Goal: Communication & Community: Answer question/provide support

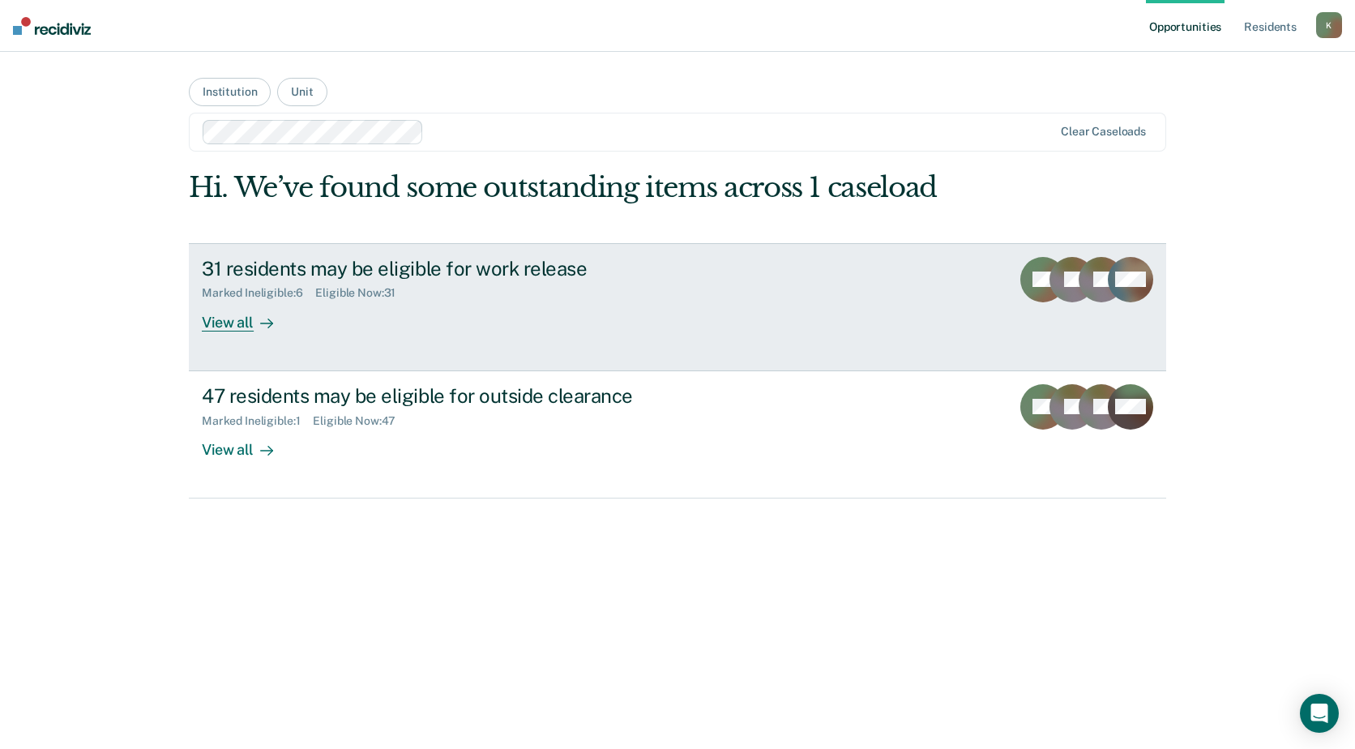
click at [223, 323] on div "View all" at bounding box center [247, 316] width 91 height 32
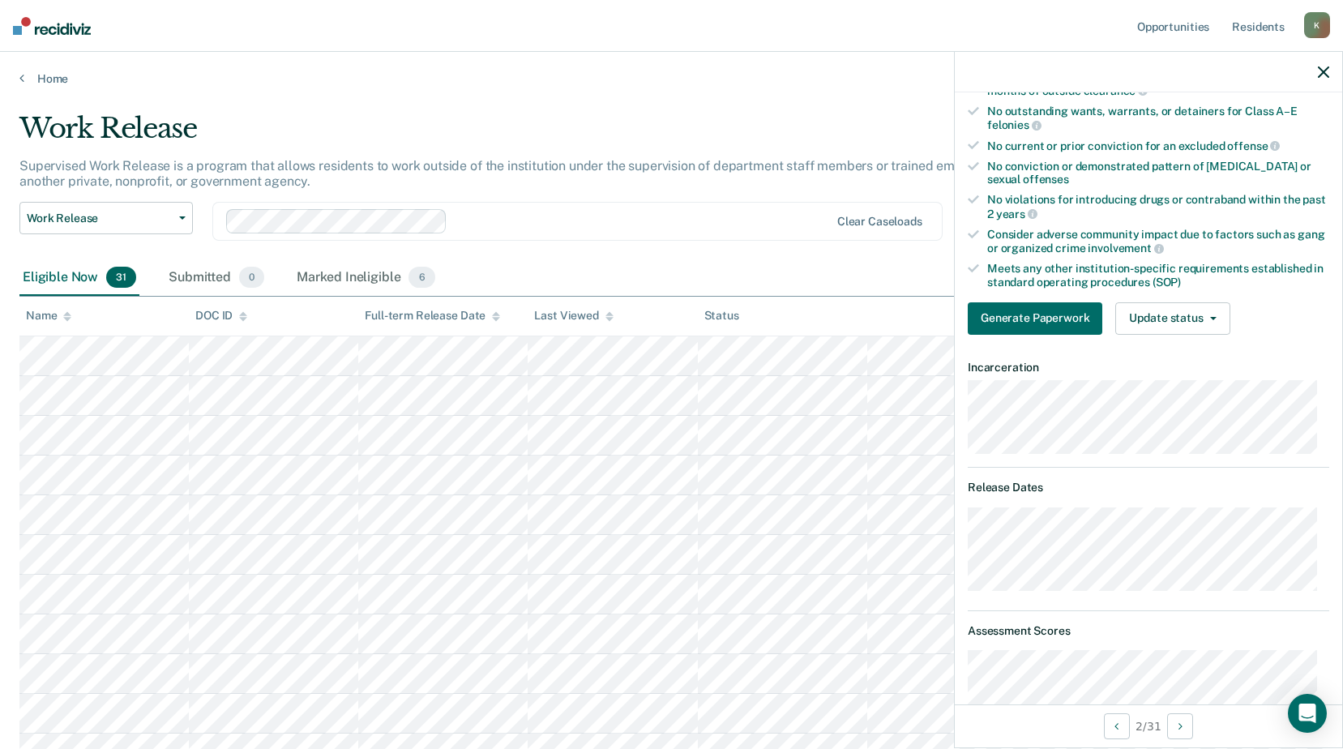
scroll to position [243, 0]
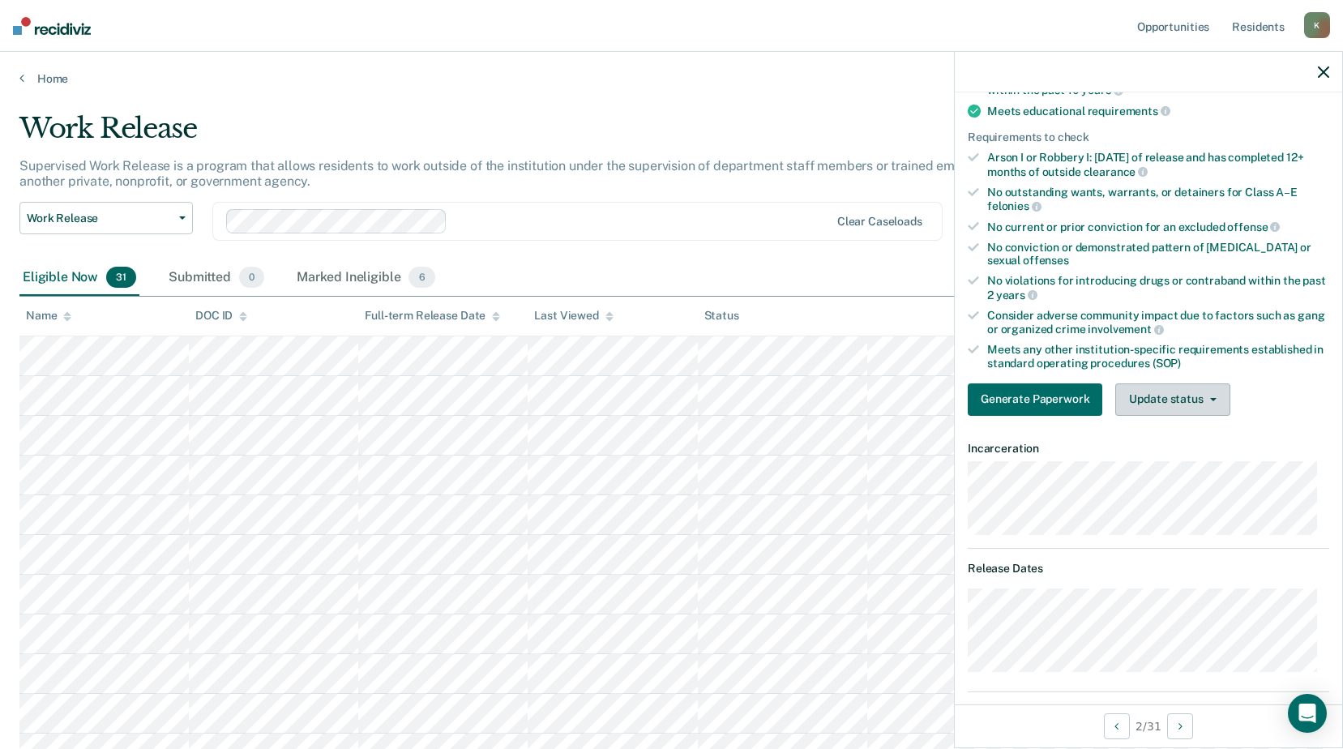
click at [1203, 398] on span "button" at bounding box center [1209, 399] width 13 height 3
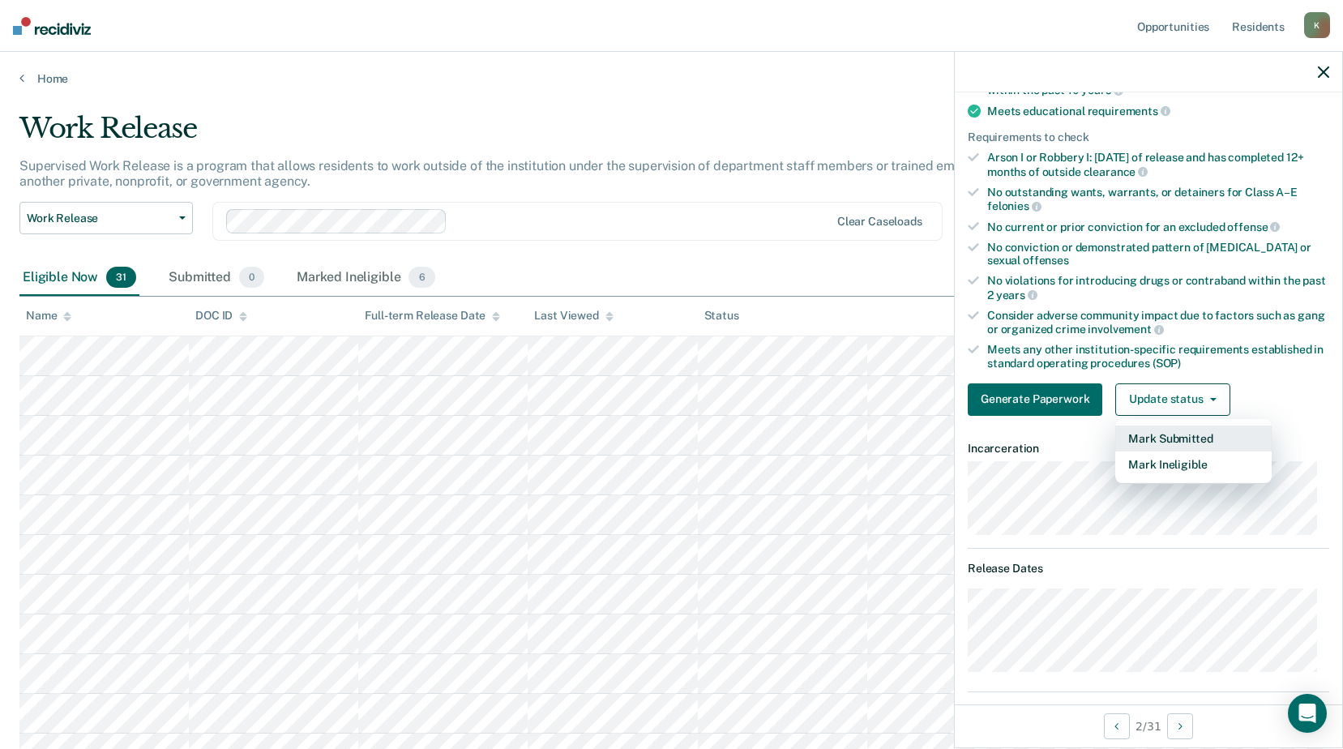
click at [1179, 438] on button "Mark Submitted" at bounding box center [1193, 438] width 156 height 26
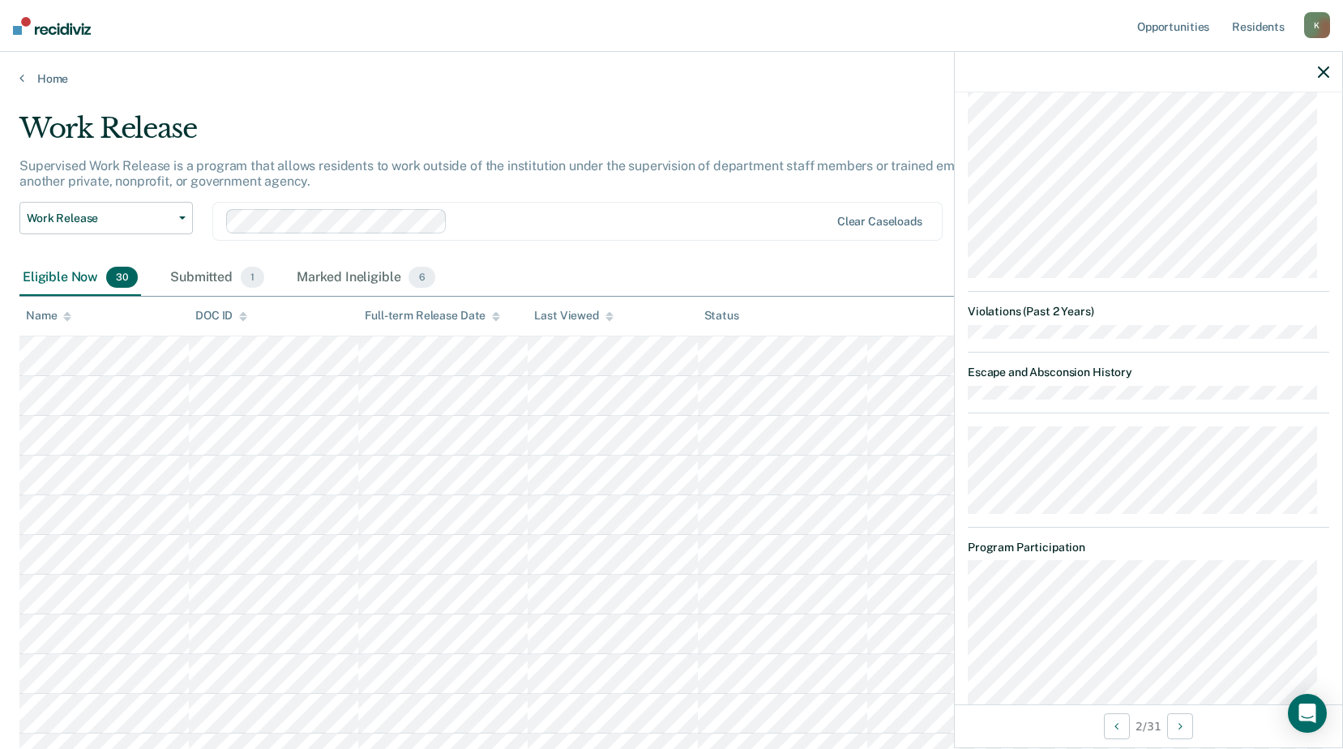
scroll to position [1431, 0]
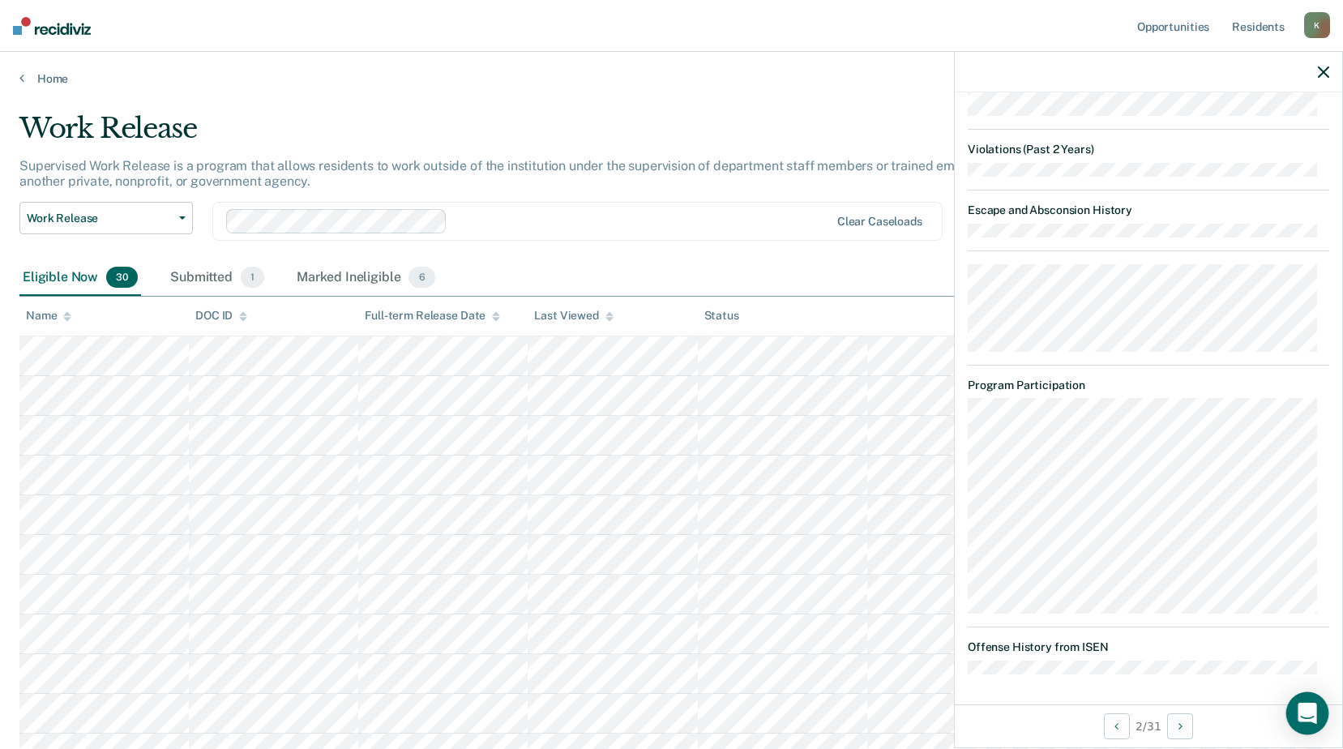
click at [1313, 707] on icon "Open Intercom Messenger" at bounding box center [1306, 713] width 19 height 21
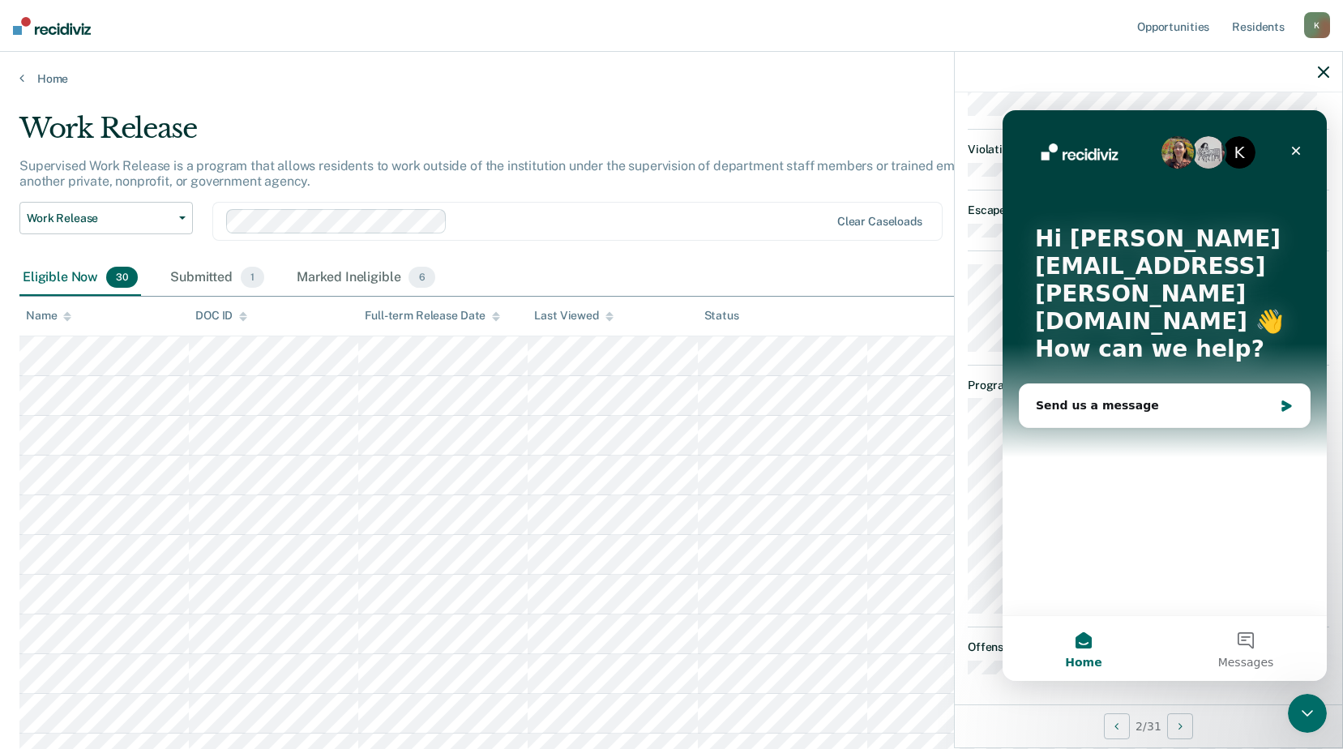
scroll to position [0, 0]
click at [1045, 447] on div "K Hi [PERSON_NAME][EMAIL_ADDRESS][PERSON_NAME][DOMAIN_NAME] 👋 How can we help?" at bounding box center [1165, 297] width 292 height 374
click at [1079, 397] on div "Send us a message" at bounding box center [1154, 405] width 237 height 17
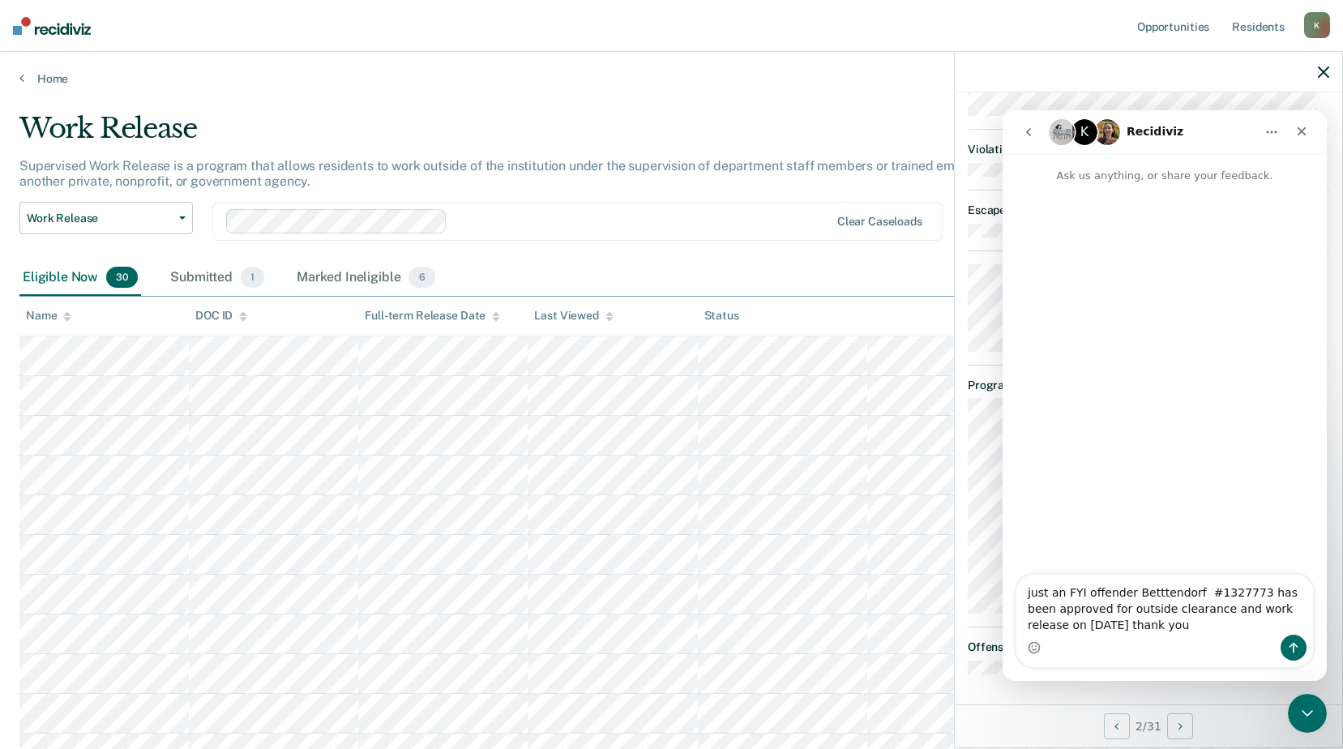
type textarea "just an FYI offender Betttendorf #1327773 has been approved for outside clearan…"
click at [1295, 643] on icon "Send a message…" at bounding box center [1293, 647] width 13 height 13
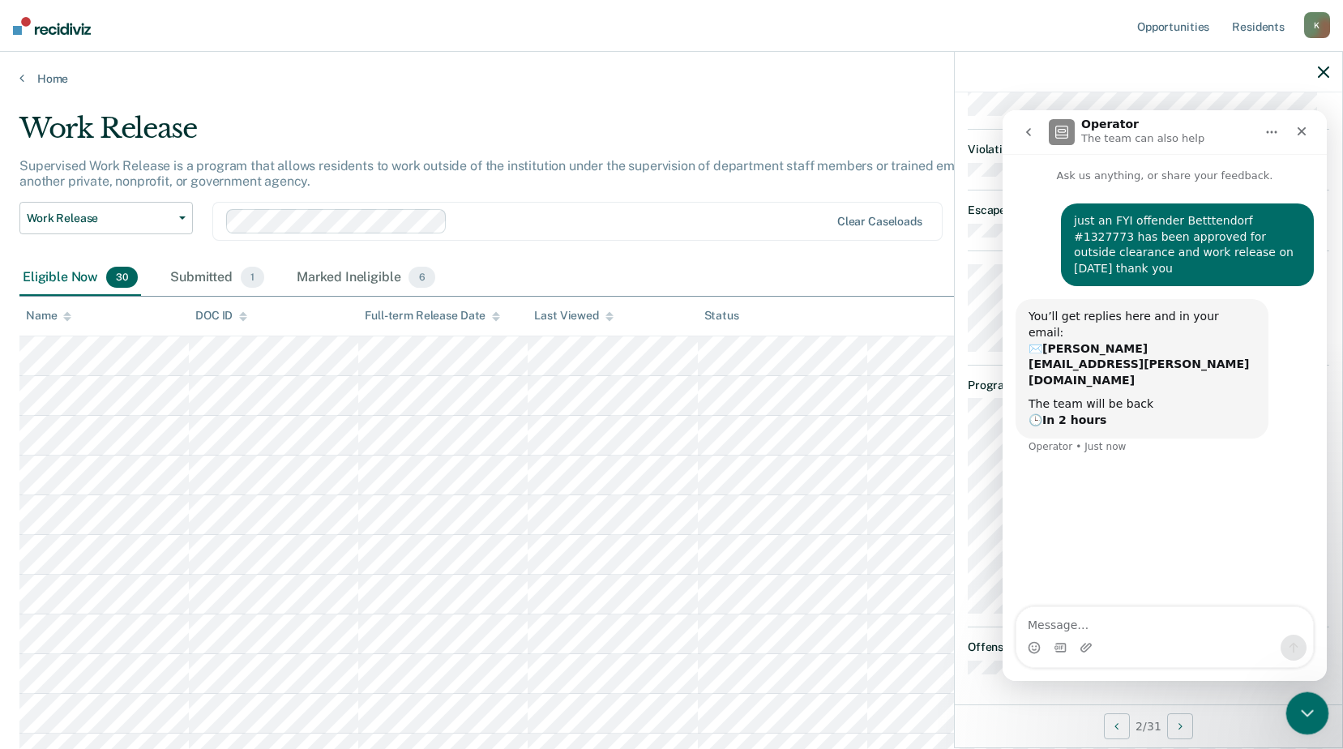
click at [1301, 712] on icon "Close Intercom Messenger" at bounding box center [1304, 710] width 19 height 19
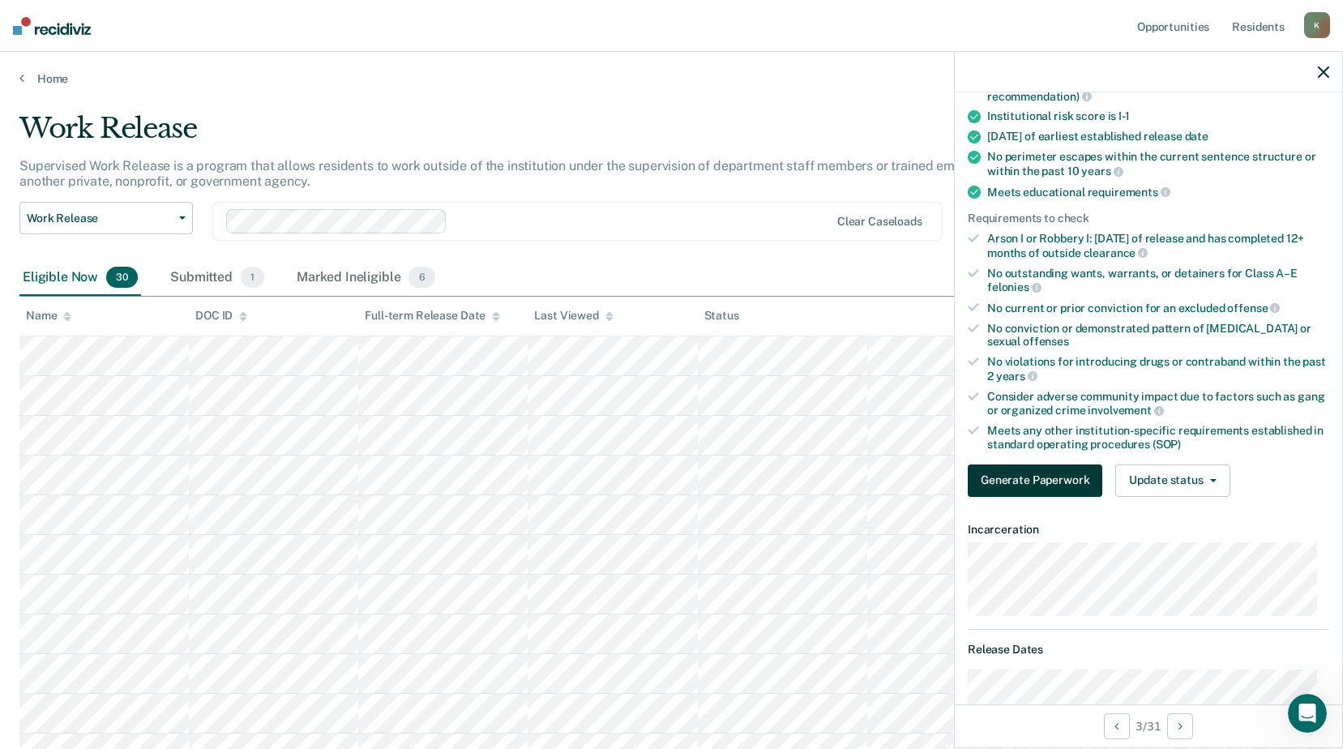
scroll to position [324, 0]
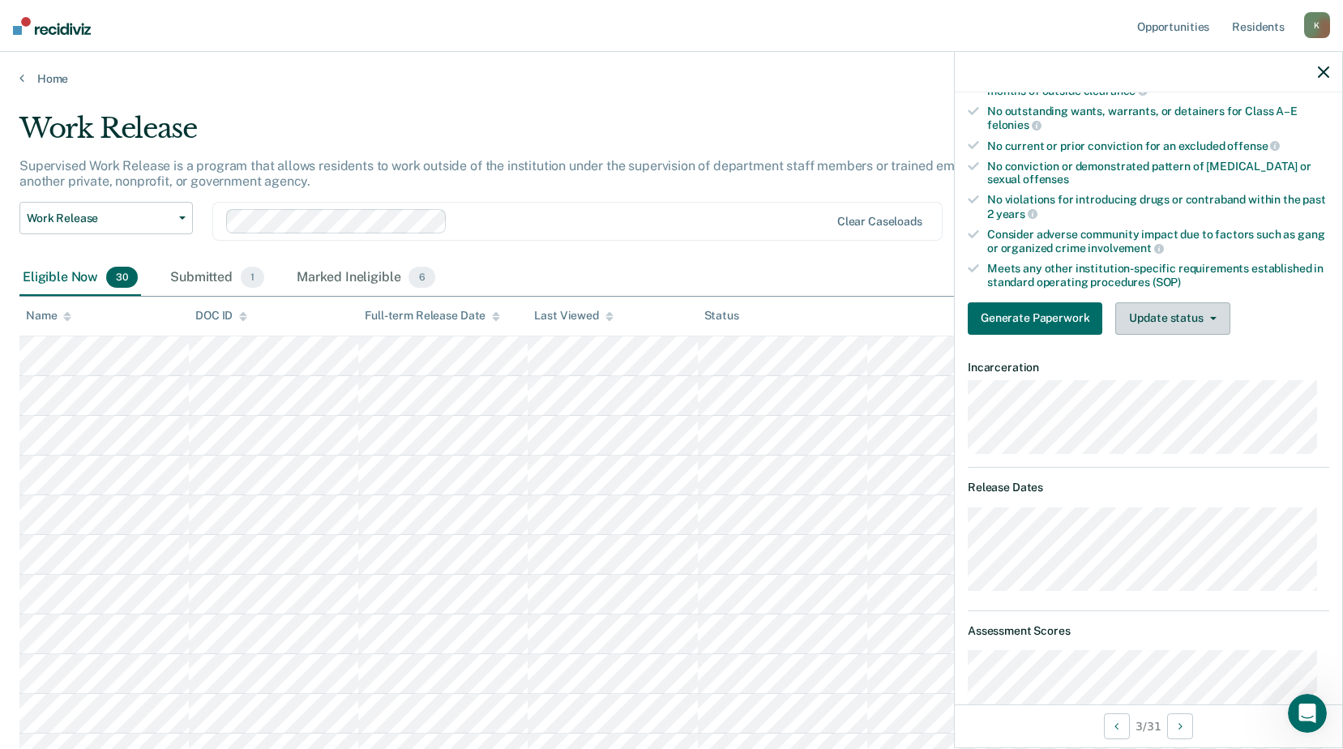
click at [1182, 318] on button "Update status" at bounding box center [1172, 318] width 114 height 32
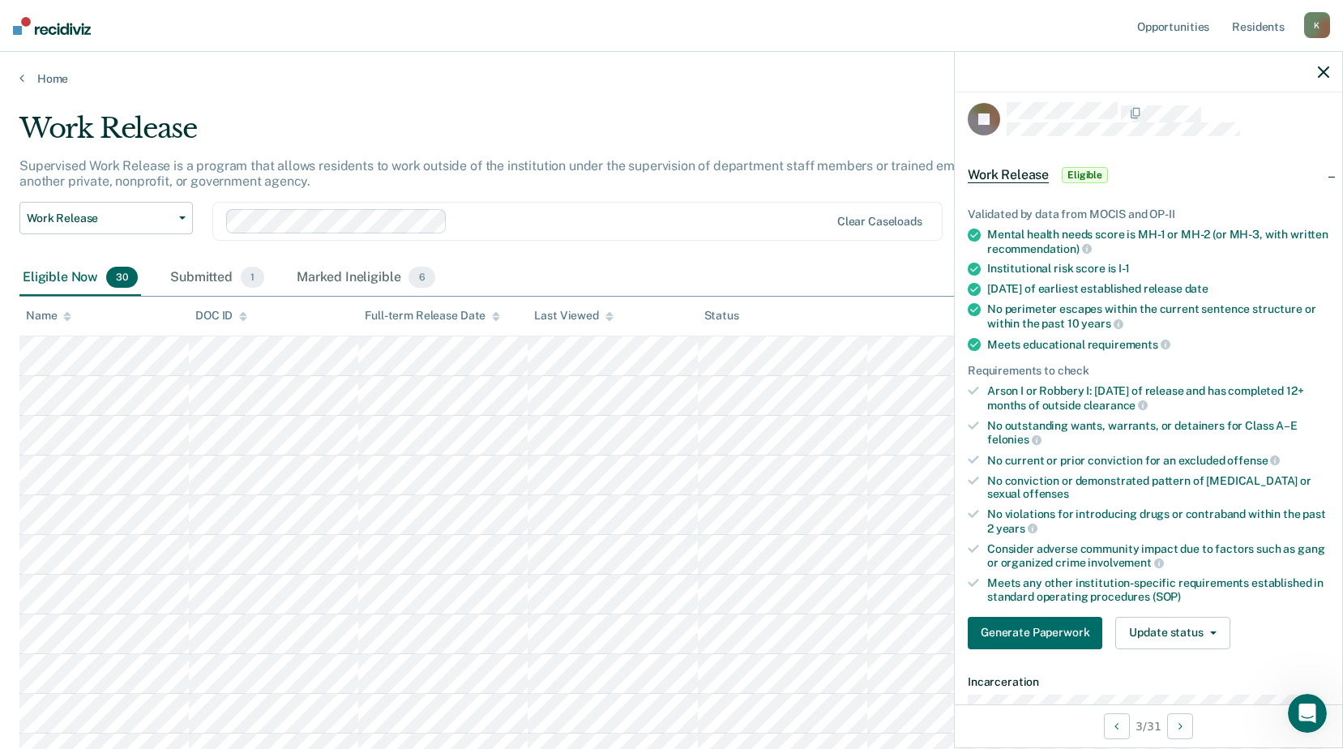
scroll to position [0, 0]
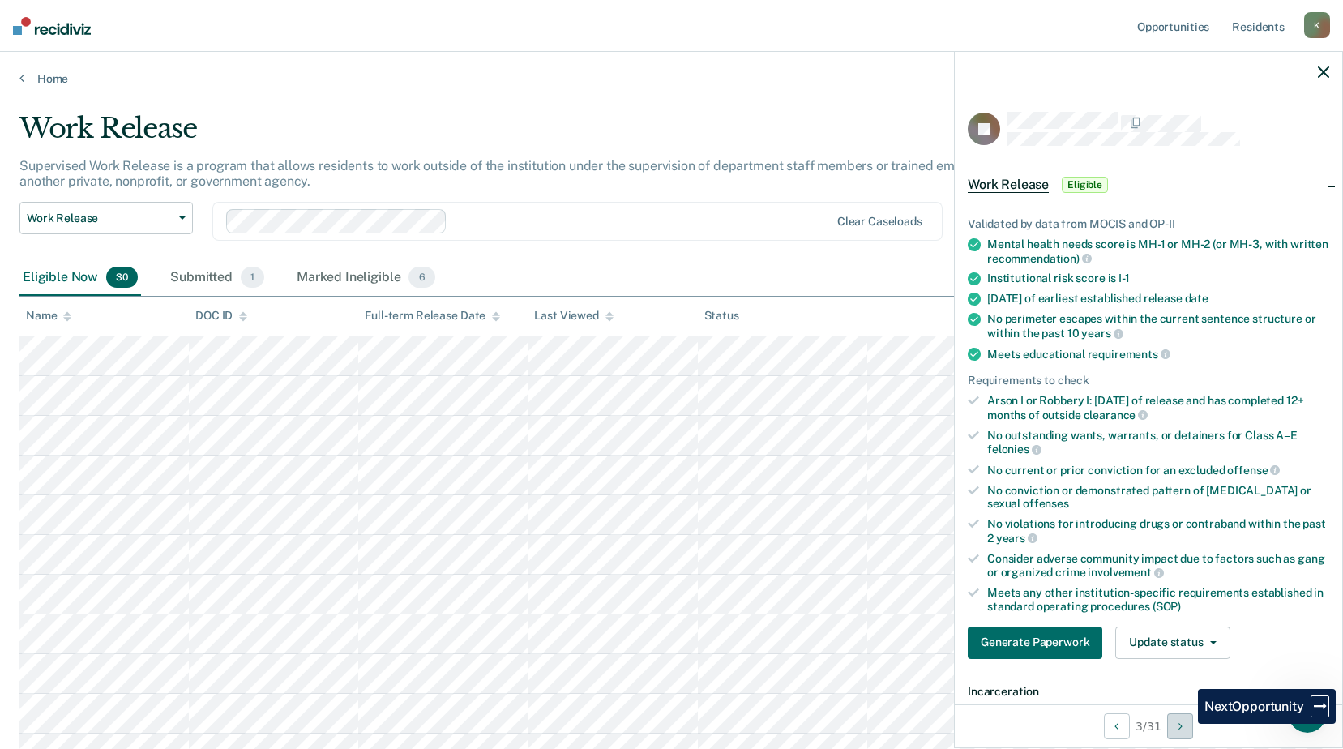
click at [1186, 724] on button "Next Opportunity" at bounding box center [1180, 726] width 26 height 26
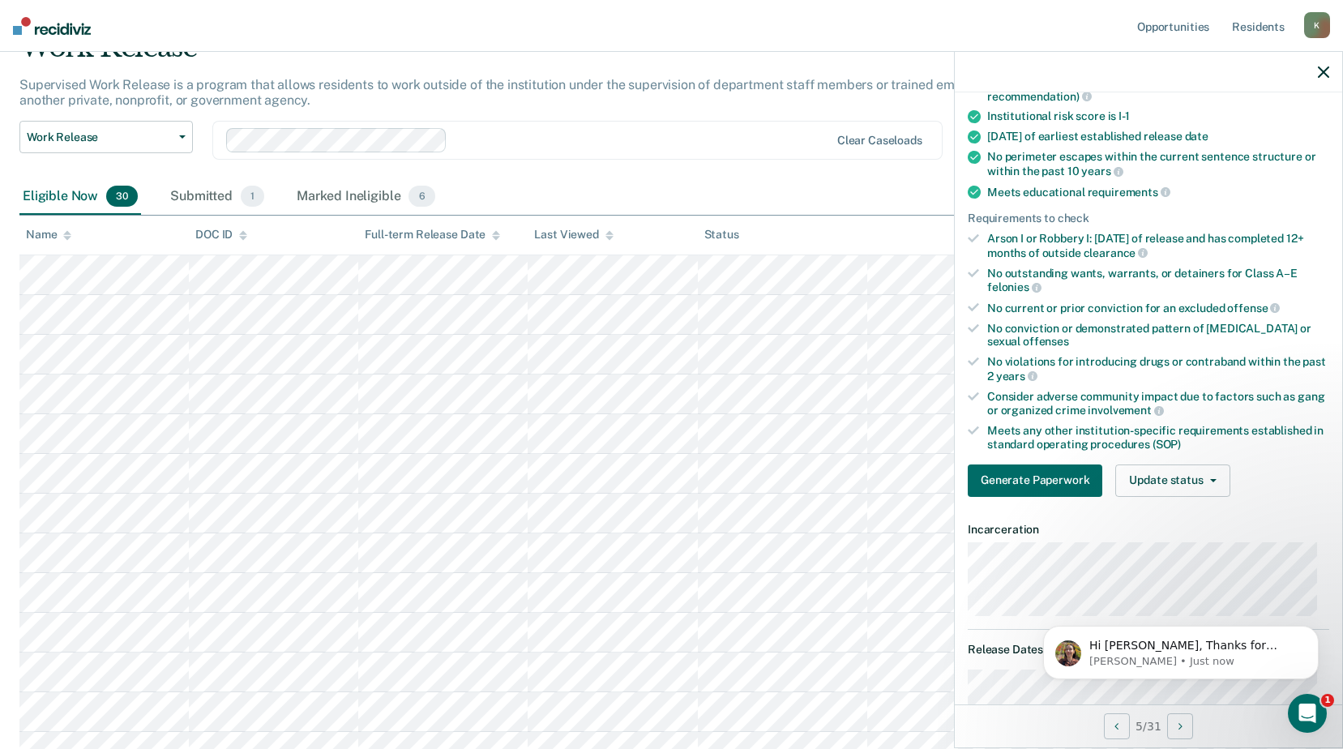
scroll to position [162, 0]
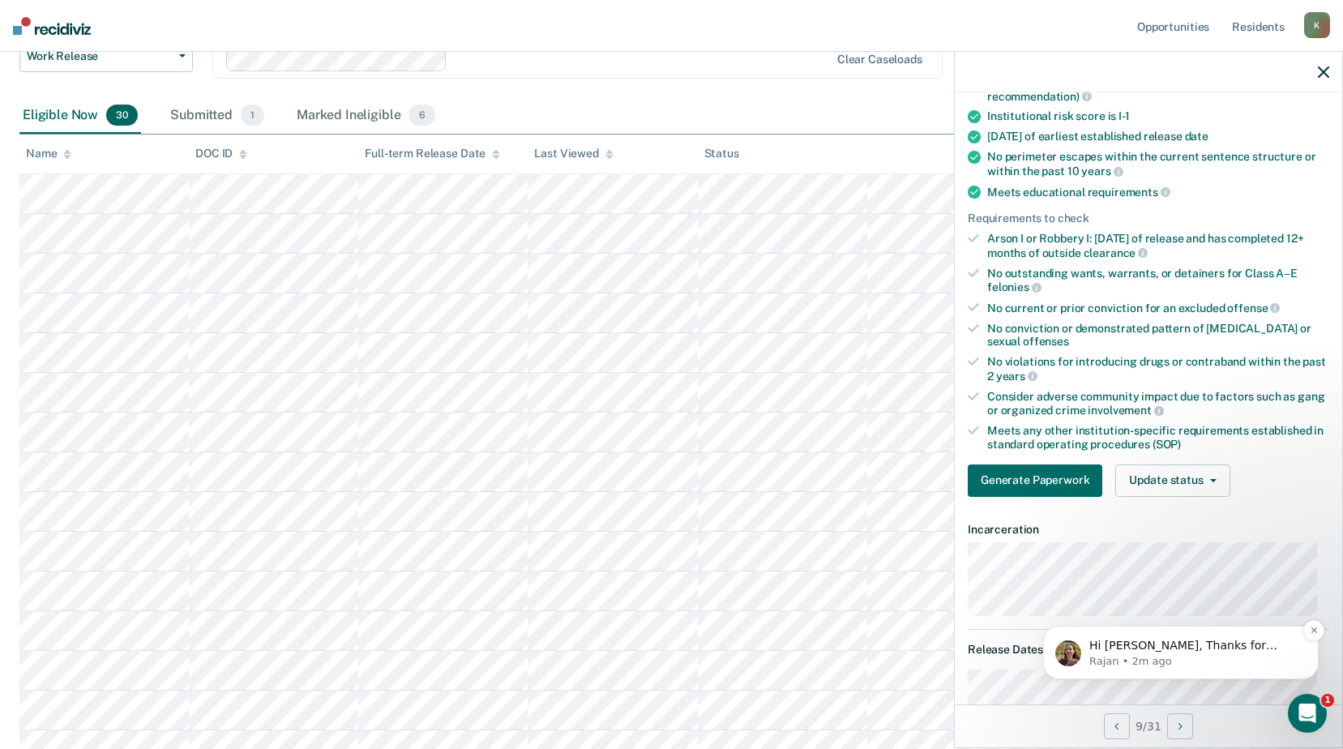
click at [1170, 658] on p "Rajan • 2m ago" at bounding box center [1193, 661] width 209 height 15
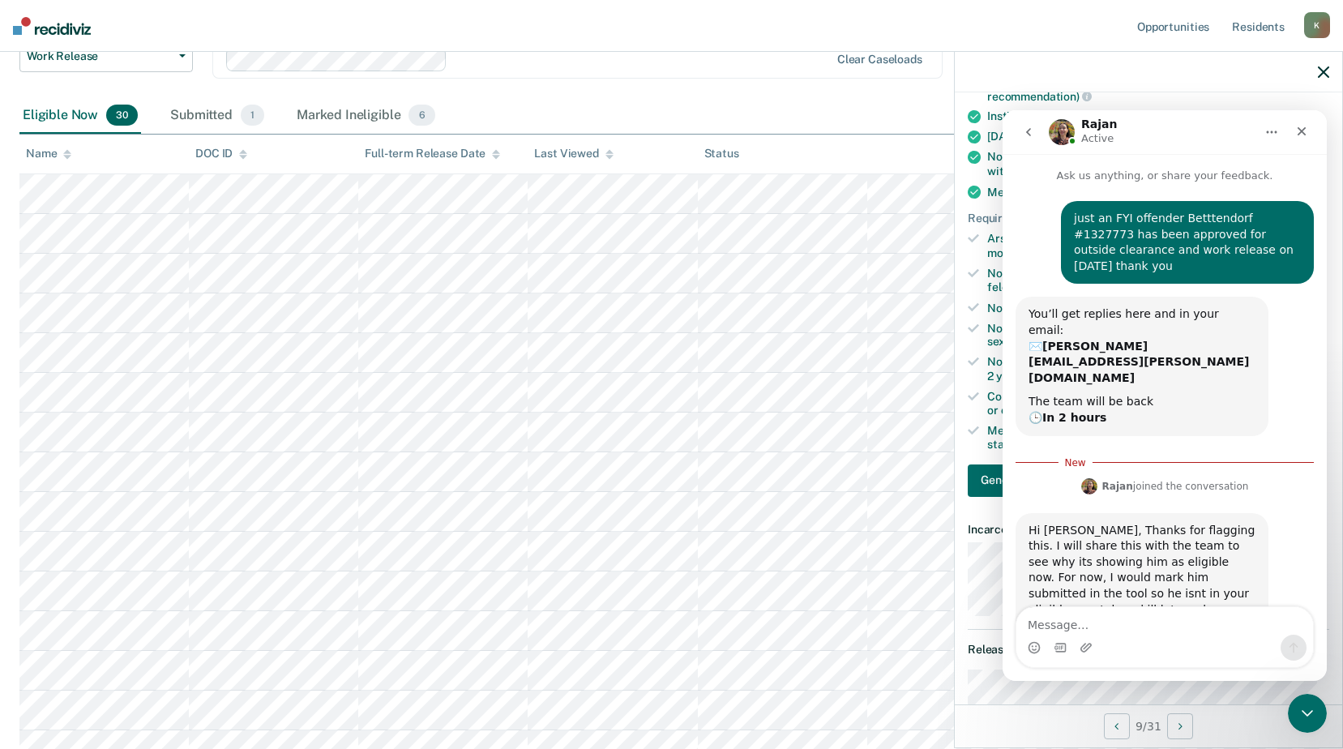
scroll to position [25, 0]
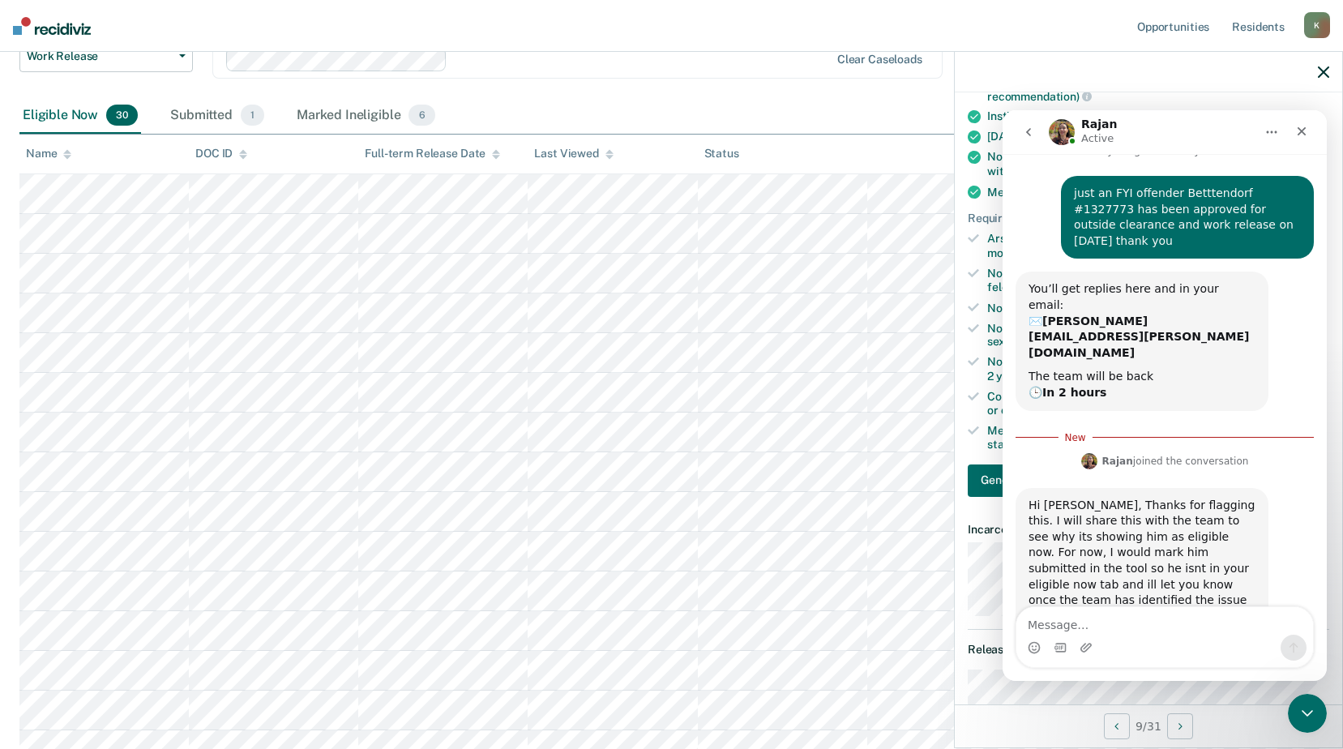
click at [1034, 625] on textarea "Message…" at bounding box center [1164, 621] width 297 height 28
type textarea "I HAVE SEVERAL OTHERS THA"
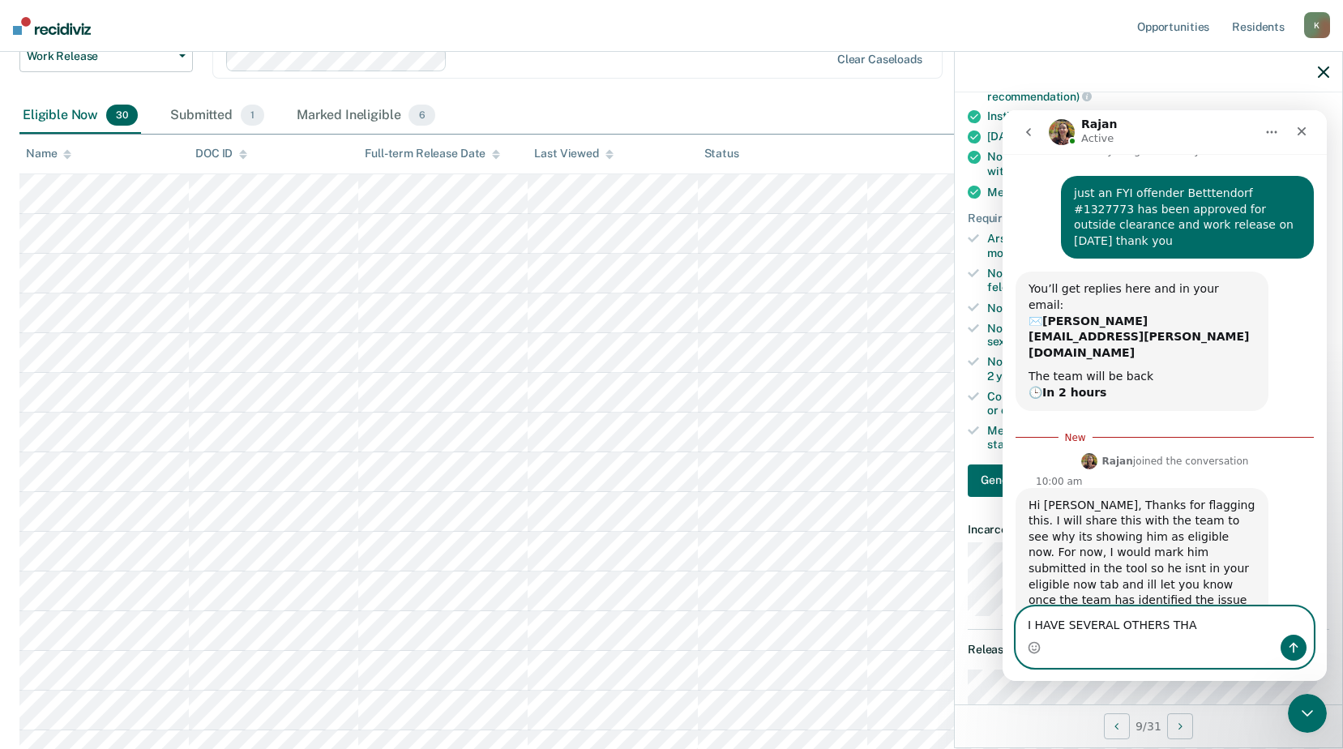
drag, startPoint x: 1186, startPoint y: 627, endPoint x: 1015, endPoint y: 627, distance: 171.0
click at [1015, 627] on div "I HAVE SEVERAL OTHERS THA I HAVE SEVERAL OTHERS THA" at bounding box center [1164, 637] width 324 height 62
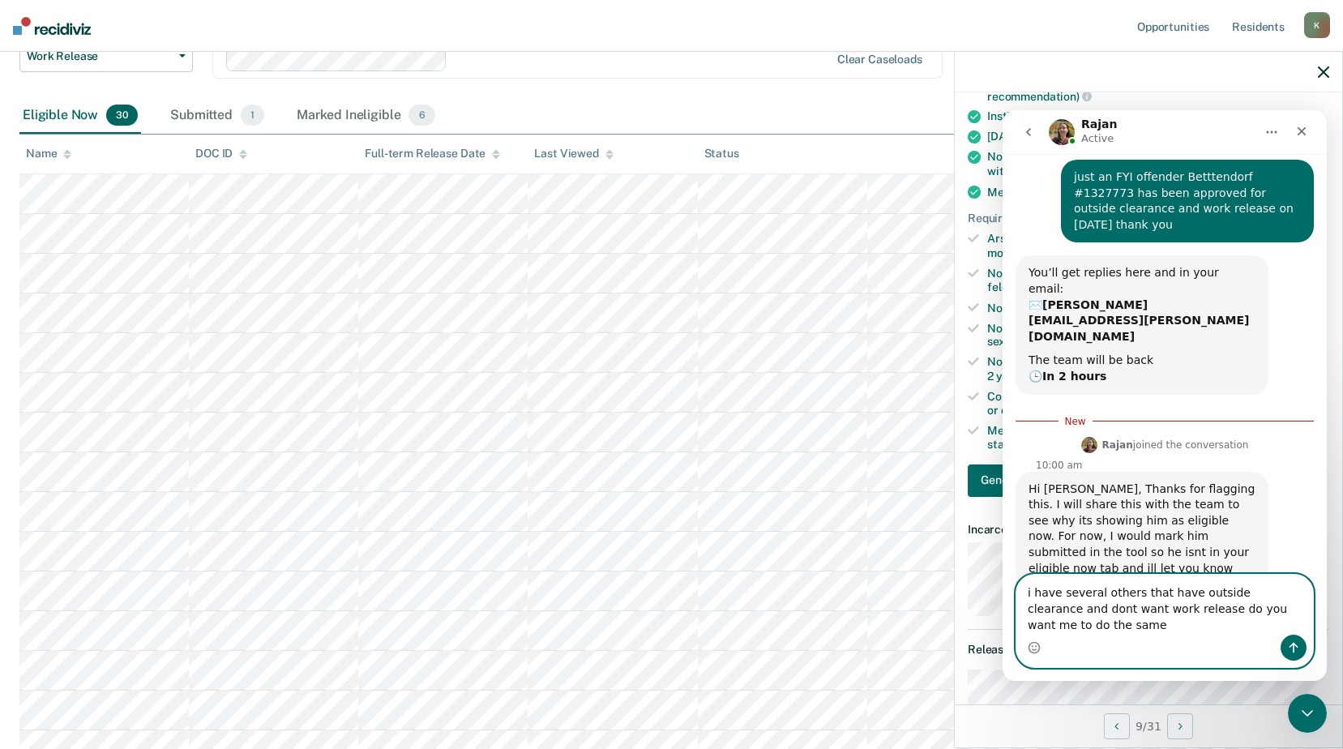
scroll to position [58, 0]
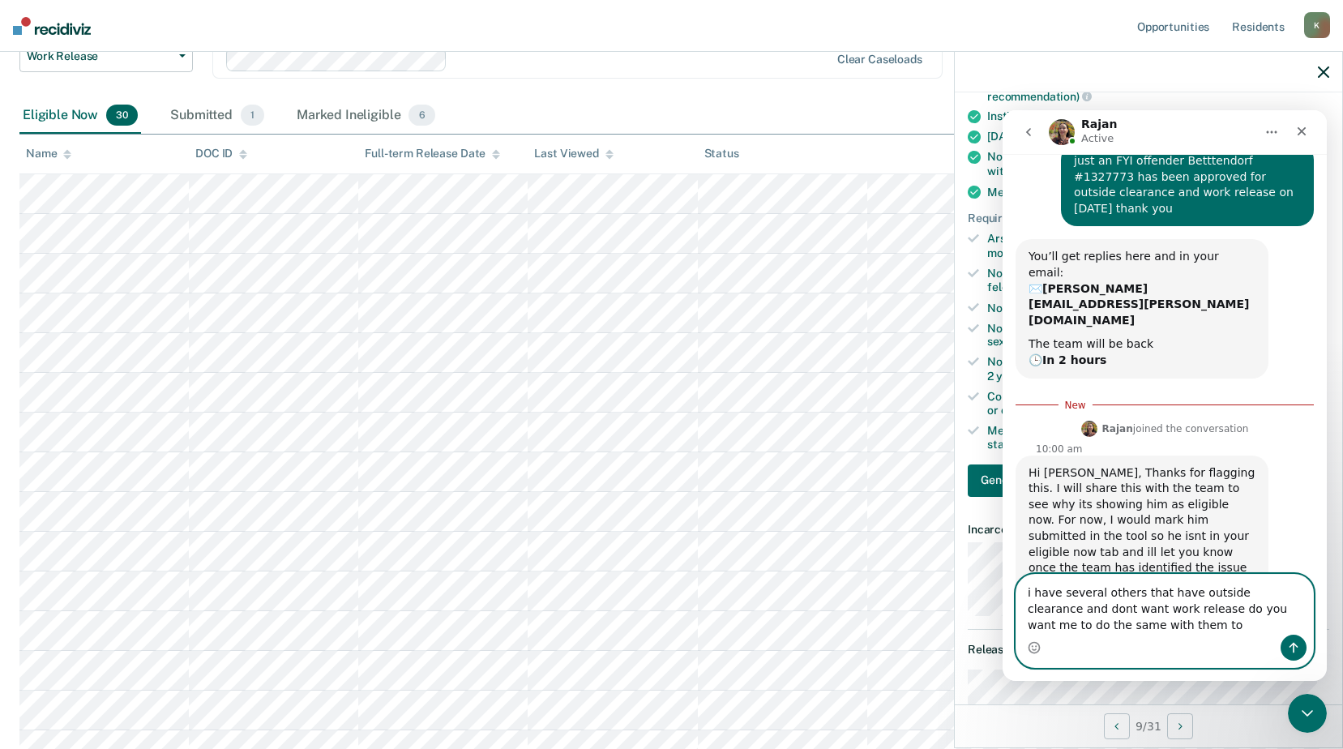
type textarea "i have several others that have outside clearance and dont want work release do…"
click at [1297, 643] on icon "Send a message…" at bounding box center [1293, 647] width 13 height 13
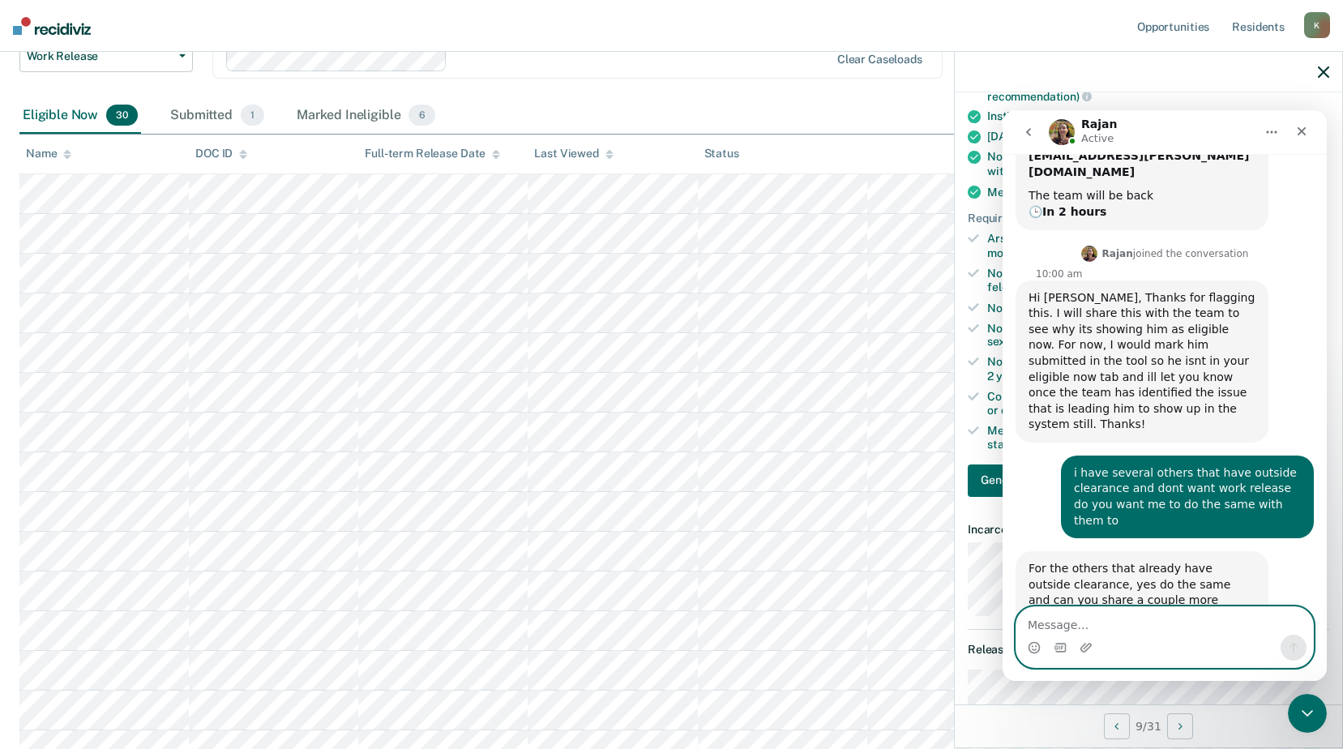
scroll to position [268, 0]
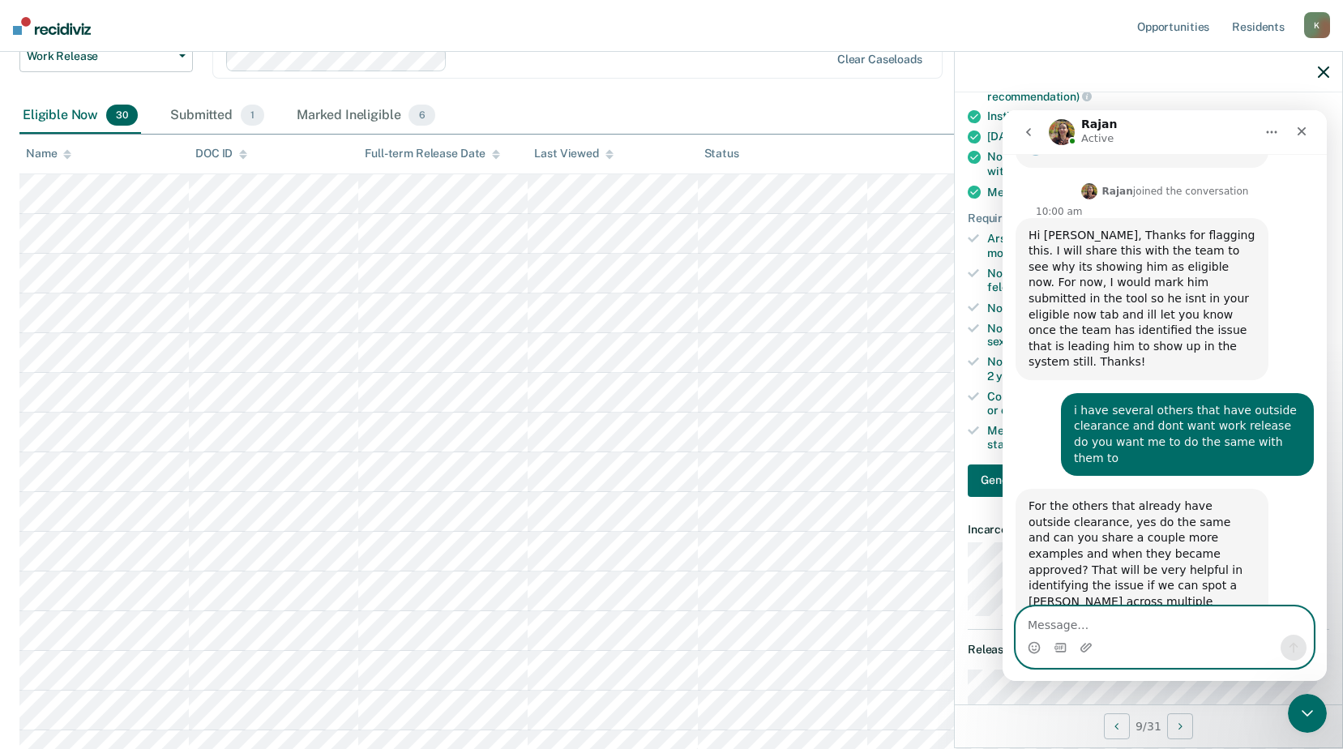
click at [1041, 624] on textarea "Message…" at bounding box center [1164, 621] width 297 height 28
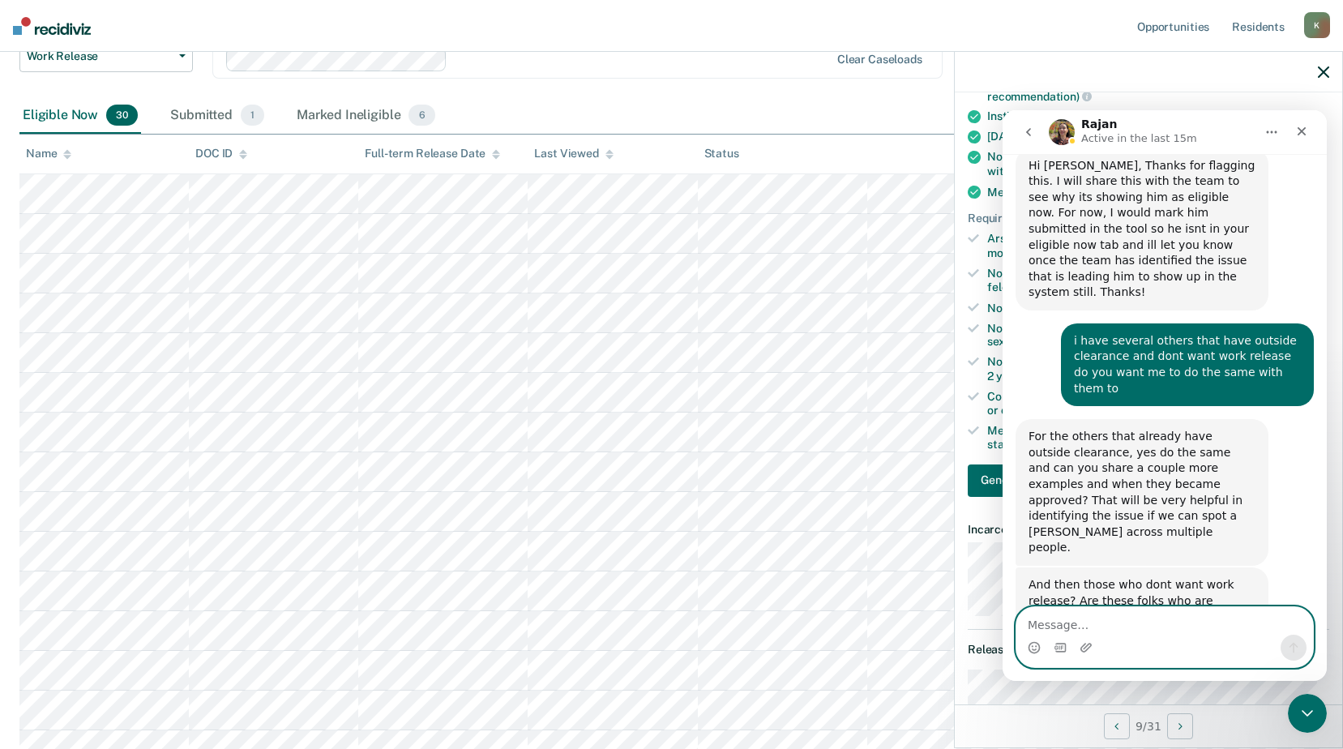
click at [1030, 618] on textarea "Message…" at bounding box center [1164, 621] width 297 height 28
click at [1044, 624] on textarea "Message…" at bounding box center [1164, 621] width 297 height 28
type textarea "thank you and np"
click at [1297, 648] on icon "Send a message…" at bounding box center [1293, 647] width 13 height 13
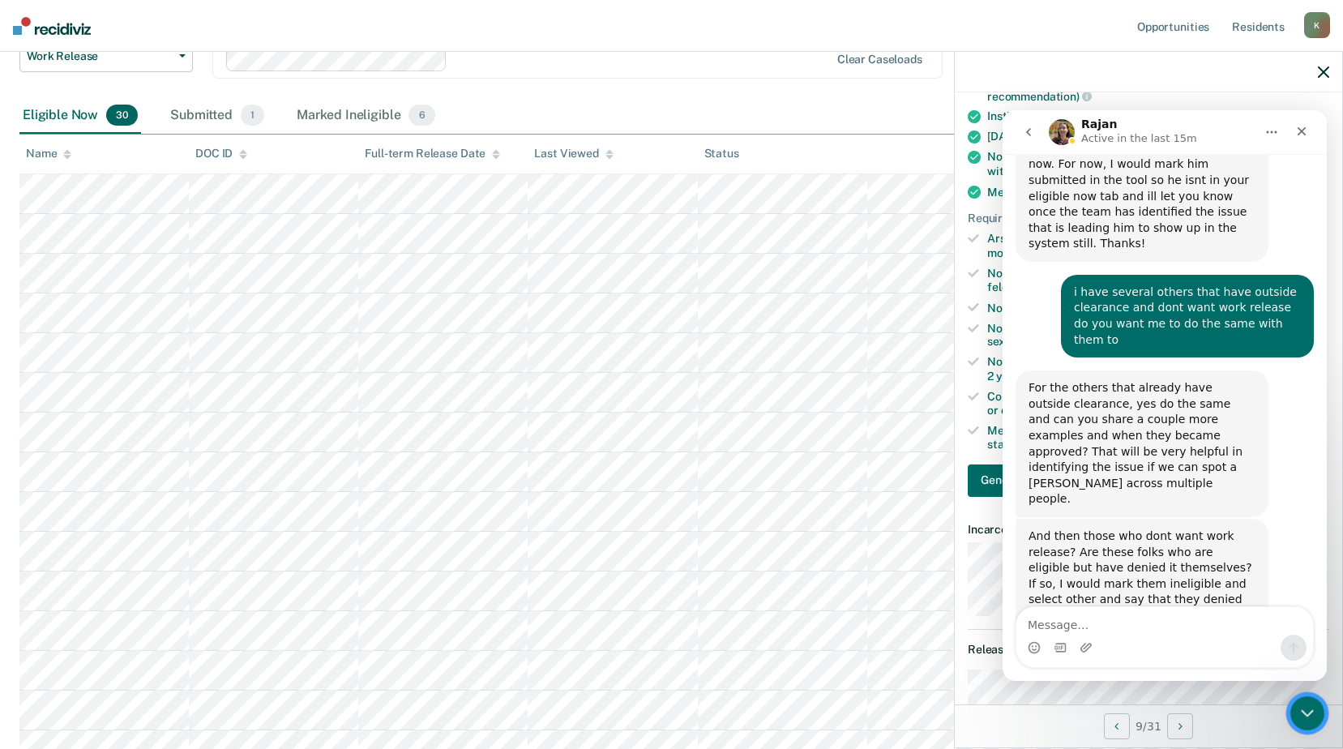
click at [1298, 708] on icon "Close Intercom Messenger" at bounding box center [1304, 710] width 19 height 19
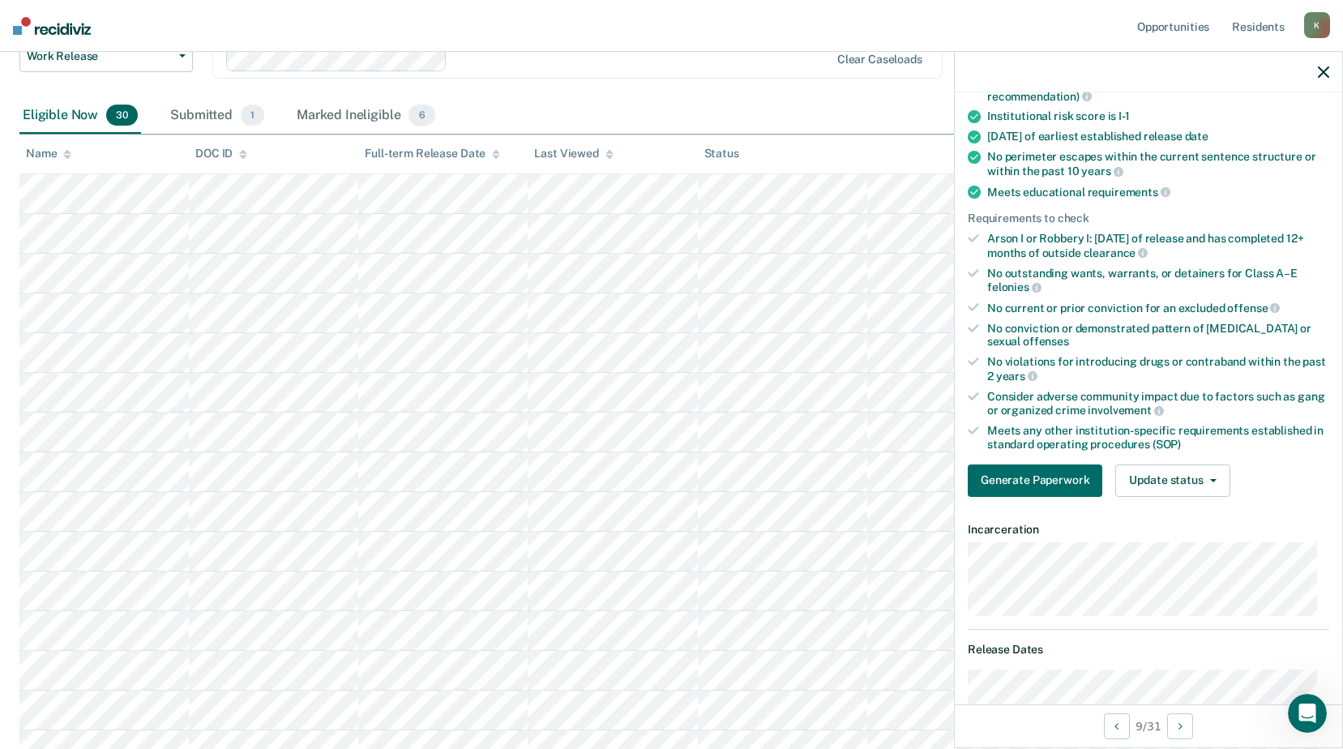
scroll to position [324, 0]
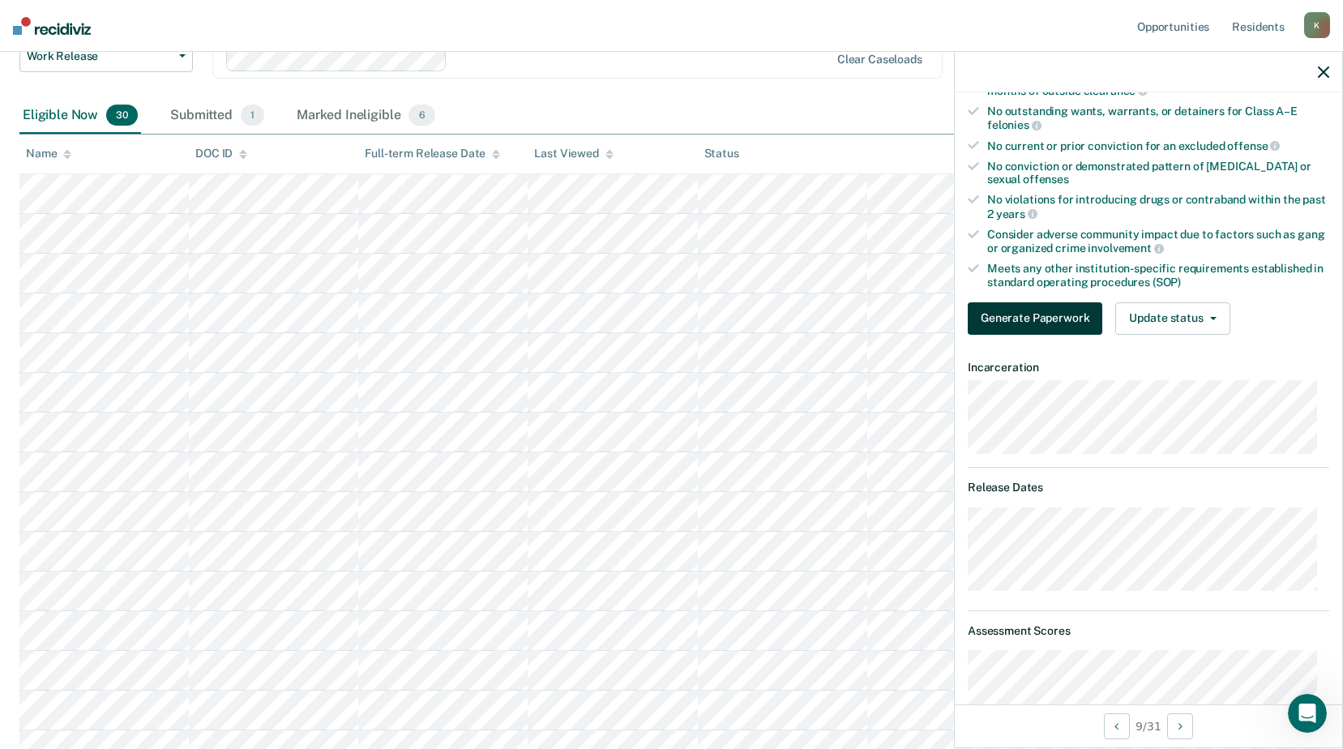
click at [1036, 314] on button "Generate Paperwork" at bounding box center [1035, 318] width 135 height 32
